Goal: Information Seeking & Learning: Compare options

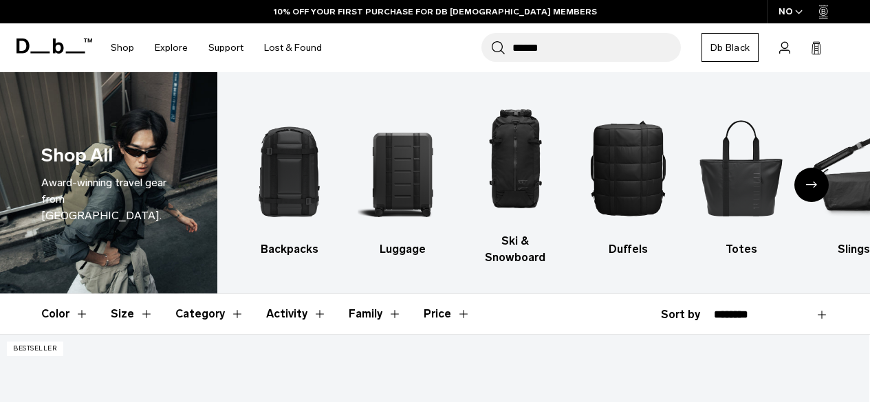
type input "******"
click at [491, 40] on button "Search" at bounding box center [498, 47] width 14 height 15
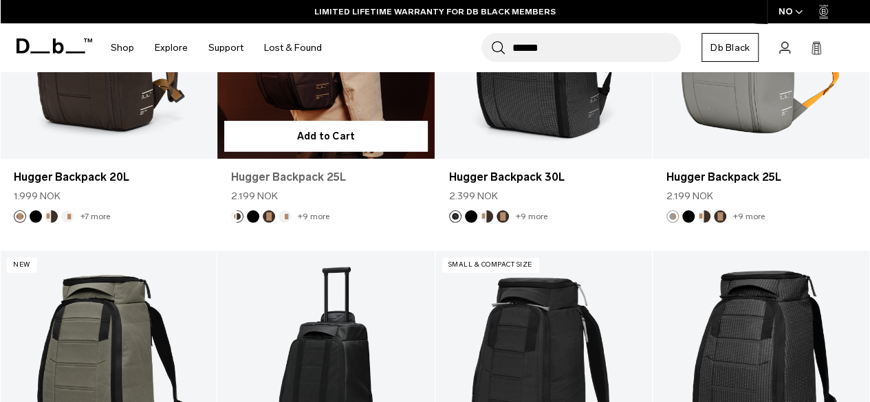
scroll to position [1995, 0]
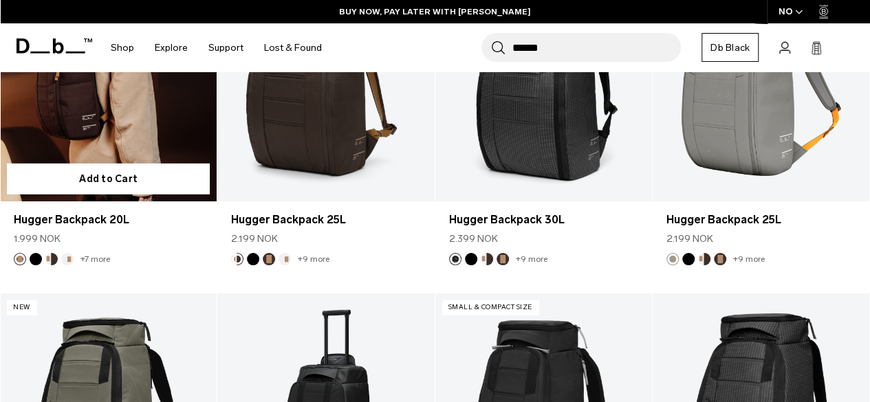
click at [110, 133] on link "Hugger Backpack 20L" at bounding box center [108, 81] width 217 height 241
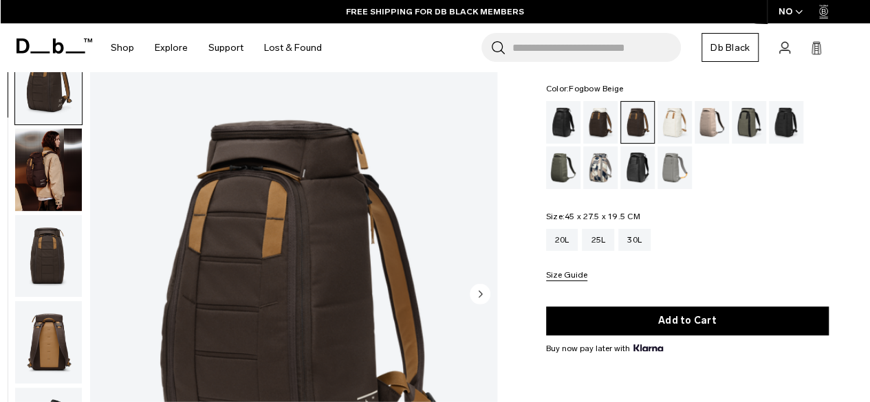
click at [720, 122] on div "Fogbow Beige" at bounding box center [712, 122] width 35 height 43
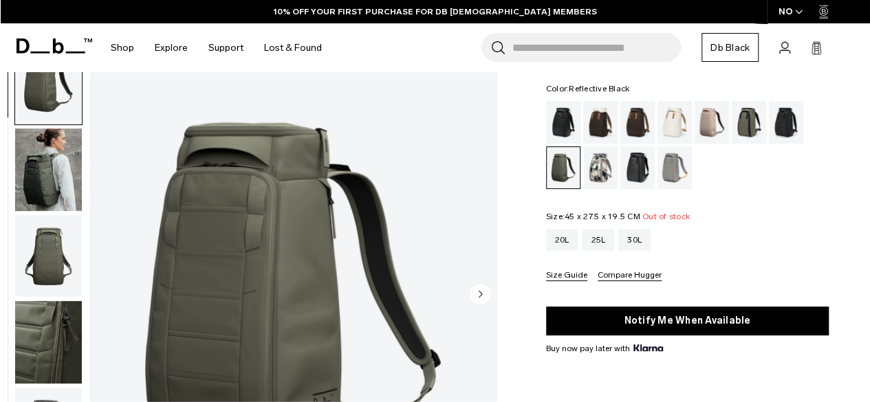
click at [643, 171] on div "Reflective Black" at bounding box center [637, 168] width 35 height 43
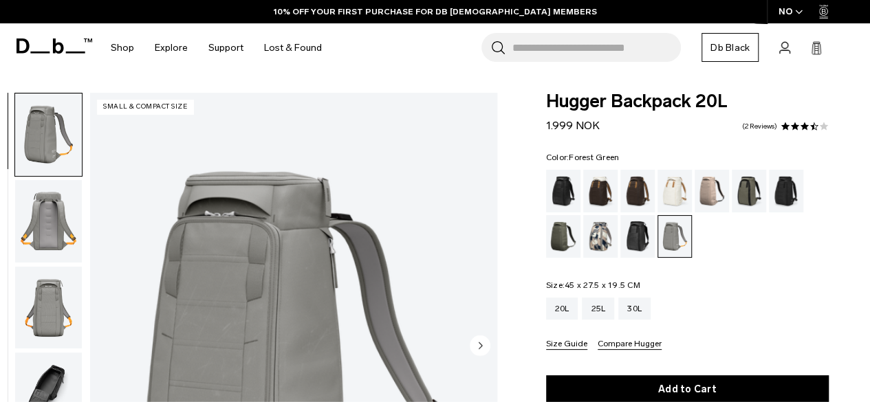
click at [742, 184] on div "Forest Green" at bounding box center [749, 191] width 35 height 43
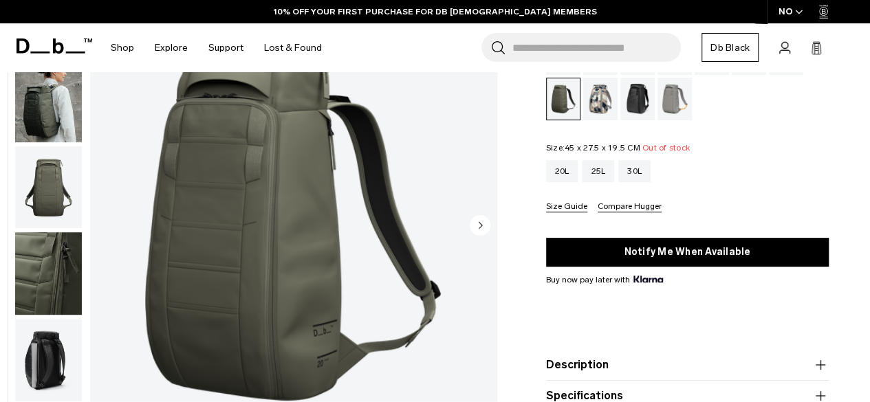
click at [41, 108] on img "button" at bounding box center [48, 101] width 67 height 83
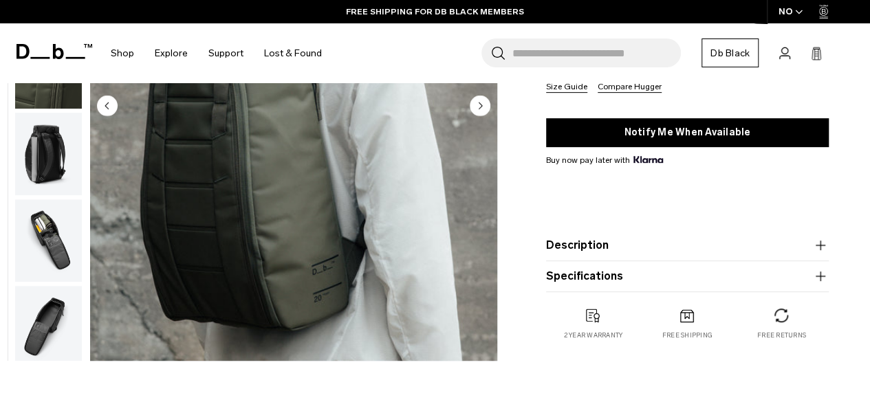
scroll to position [275, 0]
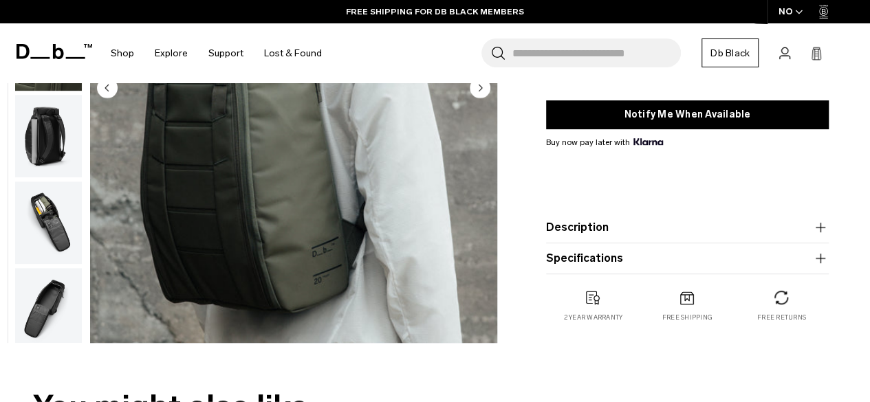
click at [63, 204] on img "button" at bounding box center [48, 223] width 67 height 83
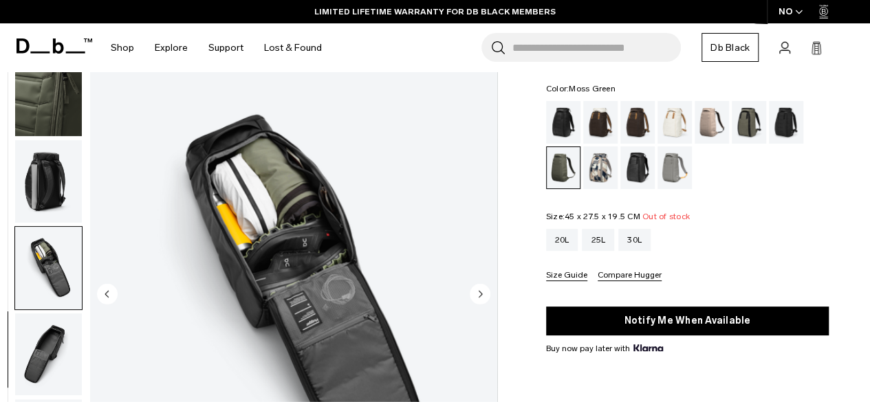
scroll to position [268, 0]
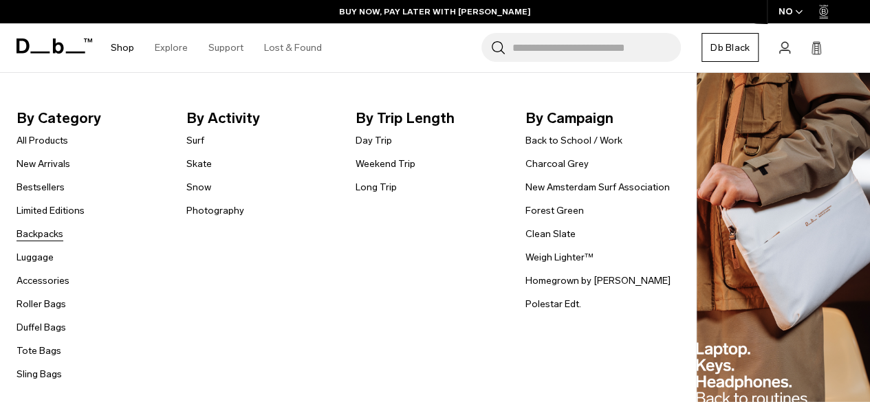
click at [50, 230] on link "Backpacks" at bounding box center [40, 234] width 47 height 14
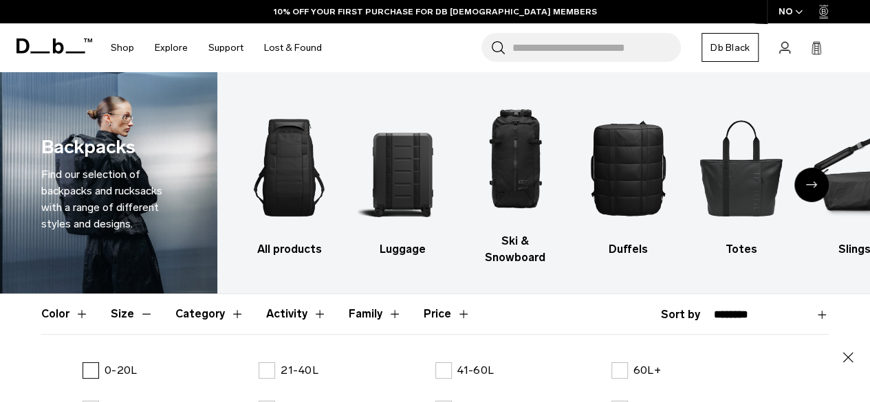
click at [120, 363] on p "0-20L" at bounding box center [121, 371] width 32 height 17
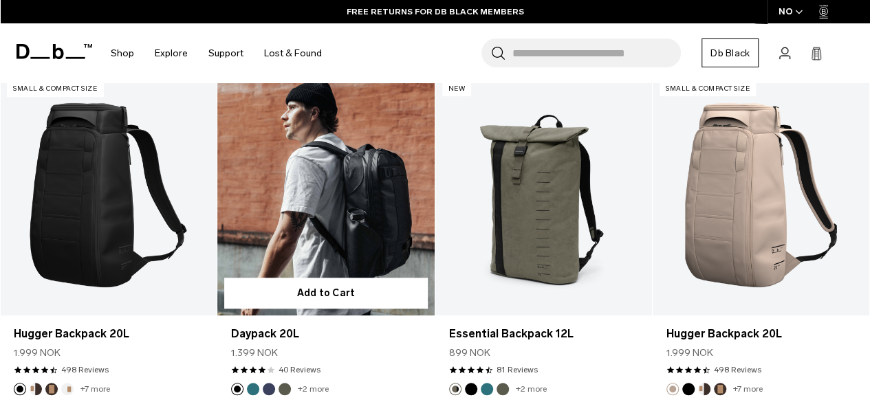
scroll to position [482, 0]
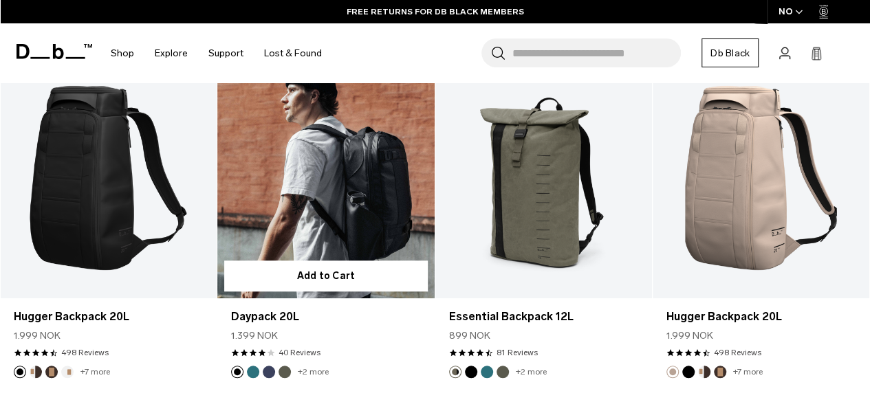
click at [251, 366] on button "Midnight Teal" at bounding box center [253, 372] width 12 height 12
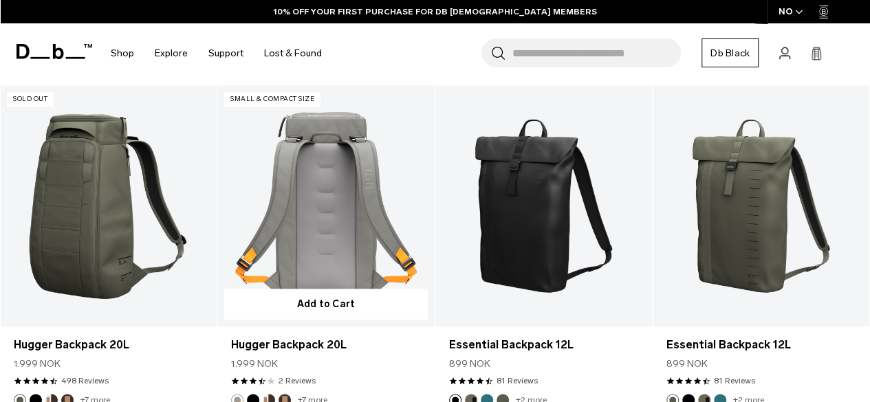
scroll to position [739, 0]
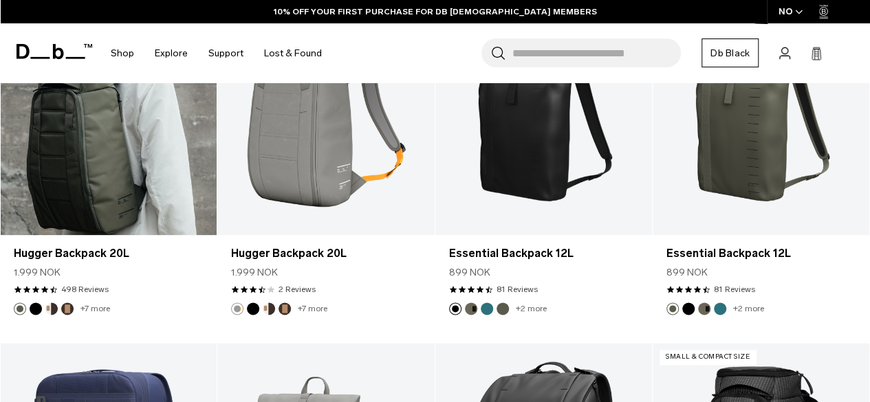
click at [116, 137] on link "Hugger Backpack 20L" at bounding box center [108, 114] width 217 height 241
